Goal: Transaction & Acquisition: Purchase product/service

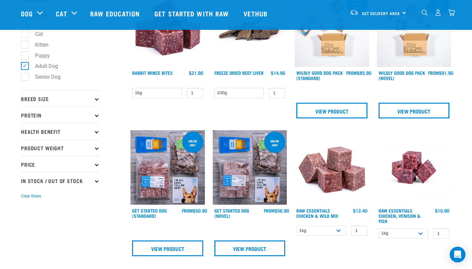
scroll to position [106, 0]
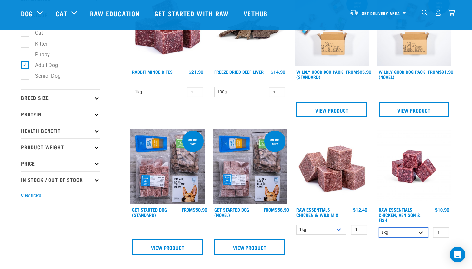
select select "28665"
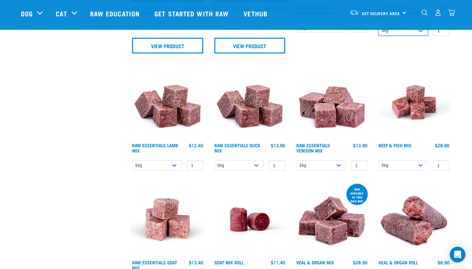
scroll to position [319, 0]
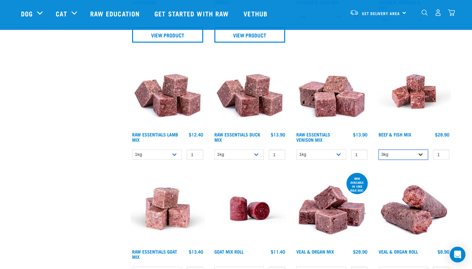
select select "435759"
click at [396, 133] on link "Beef & Fish Mix" at bounding box center [394, 134] width 33 height 2
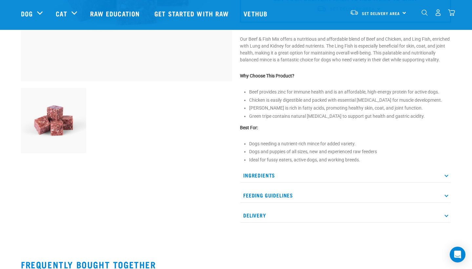
scroll to position [187, 0]
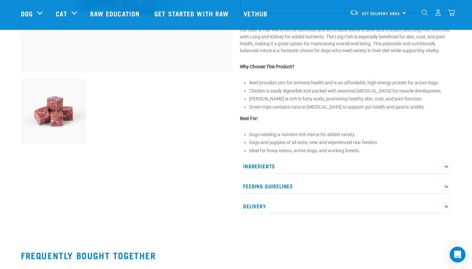
click at [334, 190] on p "Feeding Guidelines" at bounding box center [345, 186] width 211 height 15
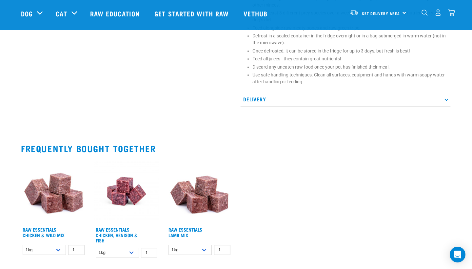
scroll to position [433, 0]
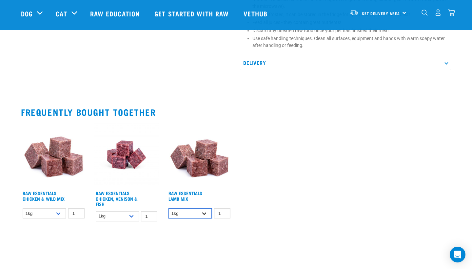
select select "758"
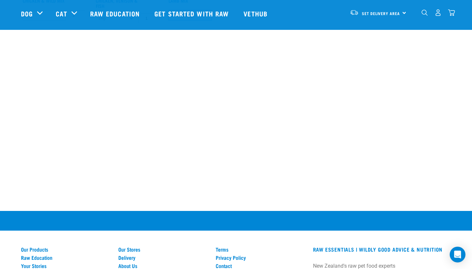
scroll to position [628, 0]
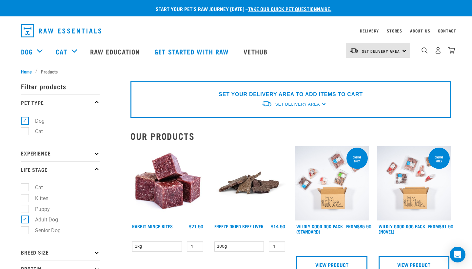
select select "28665"
select select "435759"
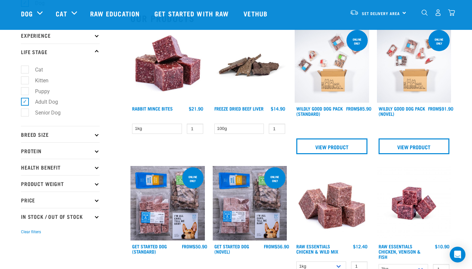
scroll to position [73, 0]
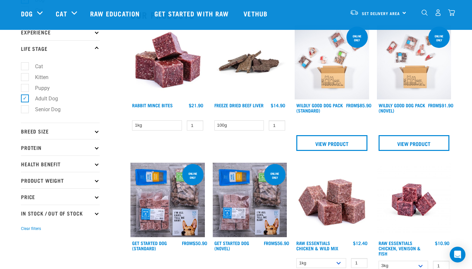
click at [79, 148] on p "Protein" at bounding box center [60, 147] width 79 height 16
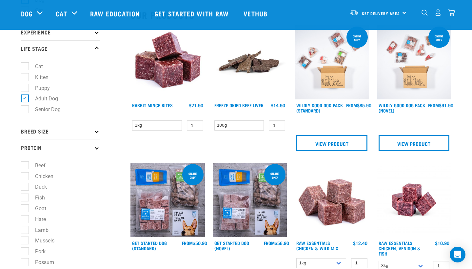
click at [79, 148] on p "Protein" at bounding box center [60, 147] width 79 height 16
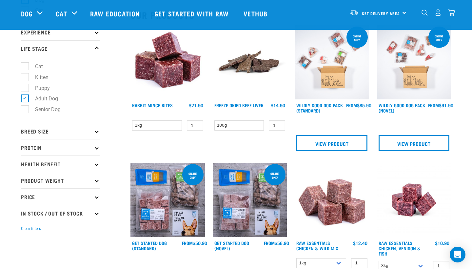
click at [78, 130] on p "Breed Size" at bounding box center [60, 131] width 79 height 16
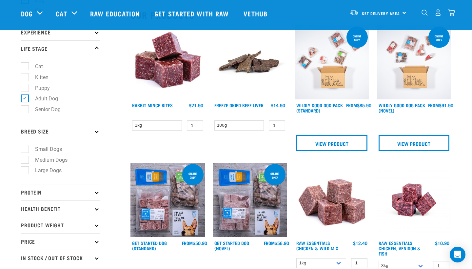
click at [26, 171] on label "Large Dogs" at bounding box center [45, 170] width 40 height 8
click at [25, 171] on input "Large Dogs" at bounding box center [23, 169] width 4 height 4
checkbox input "true"
click at [61, 127] on p "Breed Size" at bounding box center [60, 131] width 79 height 16
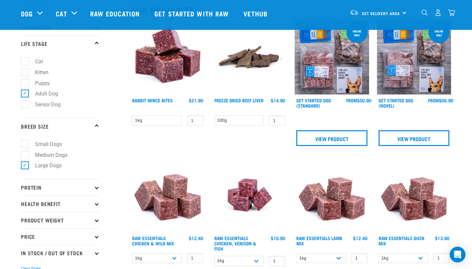
scroll to position [78, 0]
click at [69, 201] on p "Health Benefit" at bounding box center [60, 203] width 79 height 16
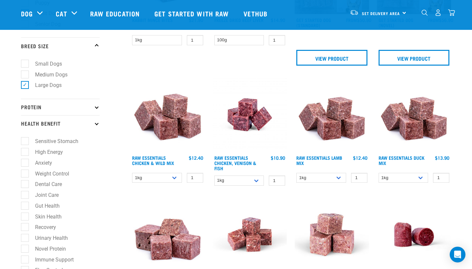
scroll to position [158, 0]
click at [25, 194] on label "Joint Care" at bounding box center [43, 194] width 37 height 8
click at [25, 194] on input "Joint Care" at bounding box center [23, 193] width 4 height 4
checkbox input "true"
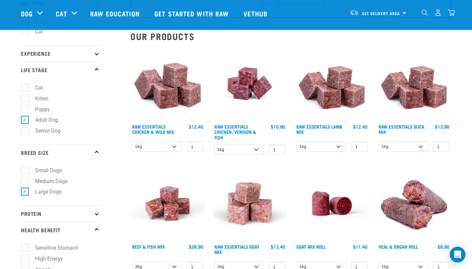
scroll to position [57, 0]
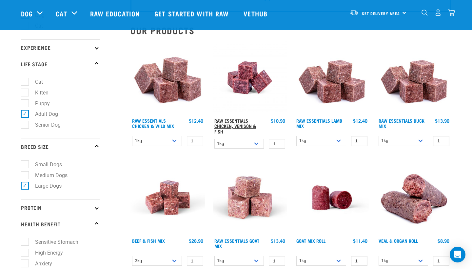
click at [241, 125] on link "Raw Essentials Chicken, Venison & Fish" at bounding box center [235, 125] width 42 height 13
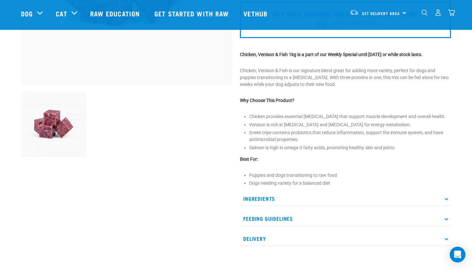
scroll to position [188, 0]
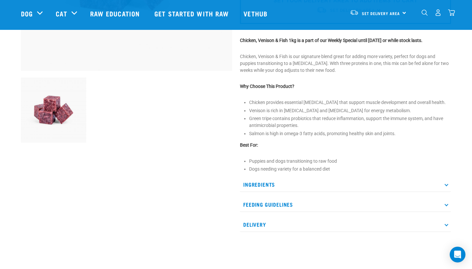
click at [354, 206] on p "Feeding Guidelines" at bounding box center [345, 204] width 211 height 15
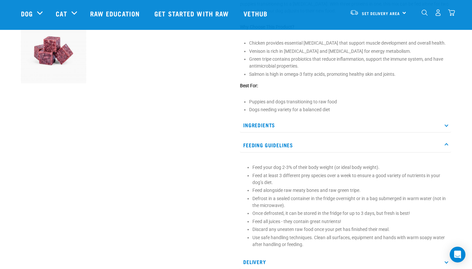
scroll to position [249, 0]
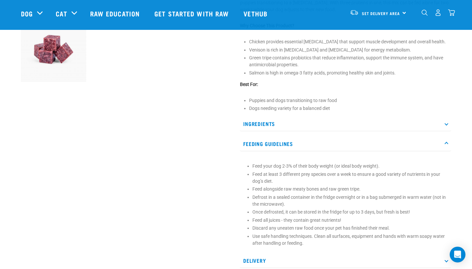
click at [337, 149] on p "Feeding Guidelines" at bounding box center [345, 143] width 211 height 15
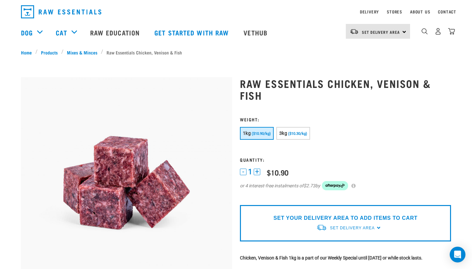
scroll to position [20, 0]
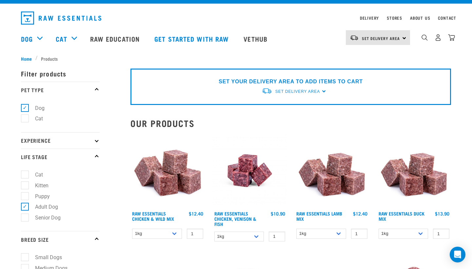
scroll to position [17, 0]
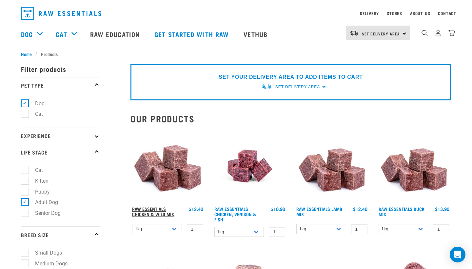
click at [162, 208] on link "Raw Essentials Chicken & Wild Mix" at bounding box center [153, 211] width 42 height 8
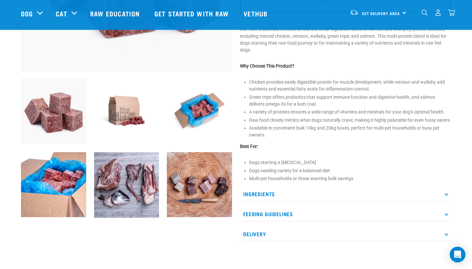
scroll to position [202, 0]
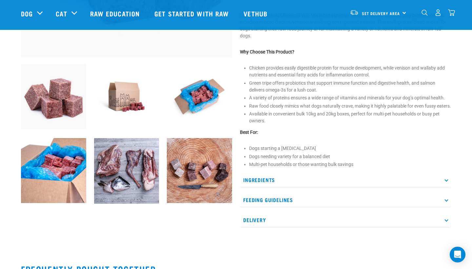
click at [266, 187] on p "Ingredients" at bounding box center [345, 179] width 211 height 15
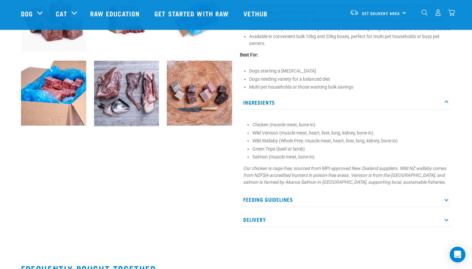
scroll to position [279, 0]
click at [283, 206] on p "Feeding Guidelines" at bounding box center [345, 199] width 211 height 15
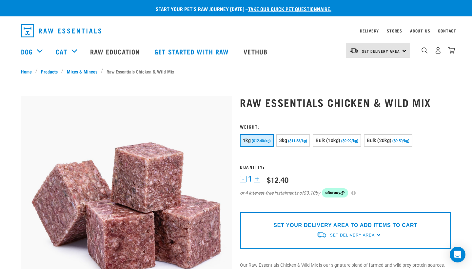
scroll to position [0, 0]
click at [394, 143] on button "Bulk (20kg) ($9.50/kg)" at bounding box center [388, 140] width 48 height 13
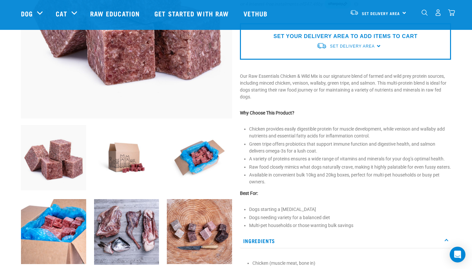
scroll to position [166, 0]
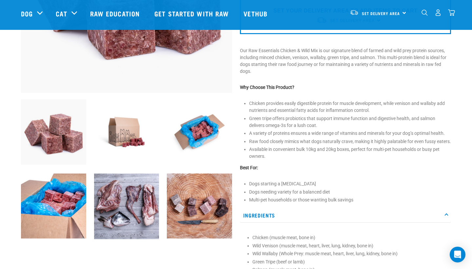
click at [206, 136] on img at bounding box center [199, 131] width 65 height 65
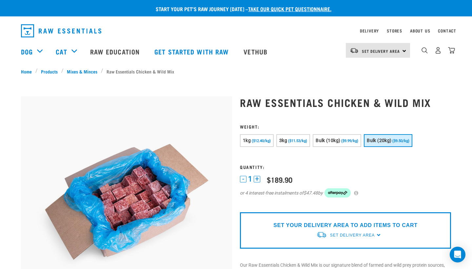
scroll to position [0, 0]
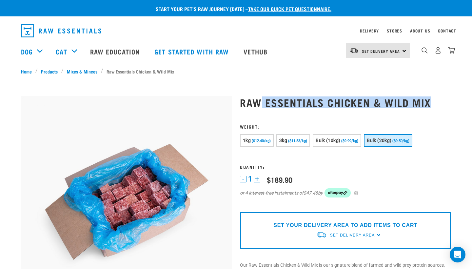
drag, startPoint x: 439, startPoint y: 99, endPoint x: 259, endPoint y: 100, distance: 179.9
click at [259, 100] on h1 "Raw Essentials Chicken & Wild Mix" at bounding box center [345, 102] width 211 height 12
drag, startPoint x: 240, startPoint y: 100, endPoint x: 429, endPoint y: 103, distance: 189.1
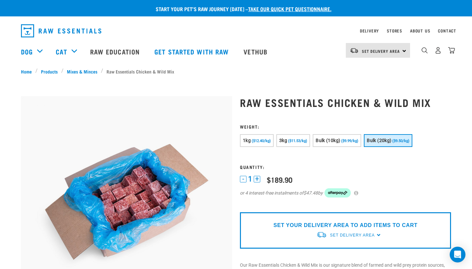
click at [450, 105] on h1 "Raw Essentials Chicken & Wild Mix" at bounding box center [345, 102] width 211 height 12
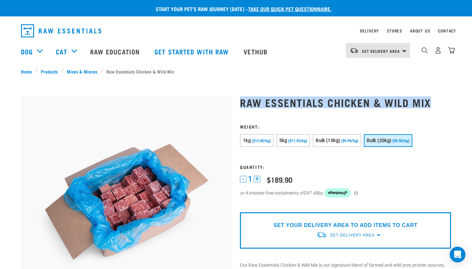
drag, startPoint x: 444, startPoint y: 103, endPoint x: 241, endPoint y: 99, distance: 203.2
click at [241, 99] on h1 "Raw Essentials Chicken & Wild Mix" at bounding box center [345, 102] width 211 height 12
copy h1 "Raw Essentials Chicken & Wild Mix"
